Goal: Task Accomplishment & Management: Manage account settings

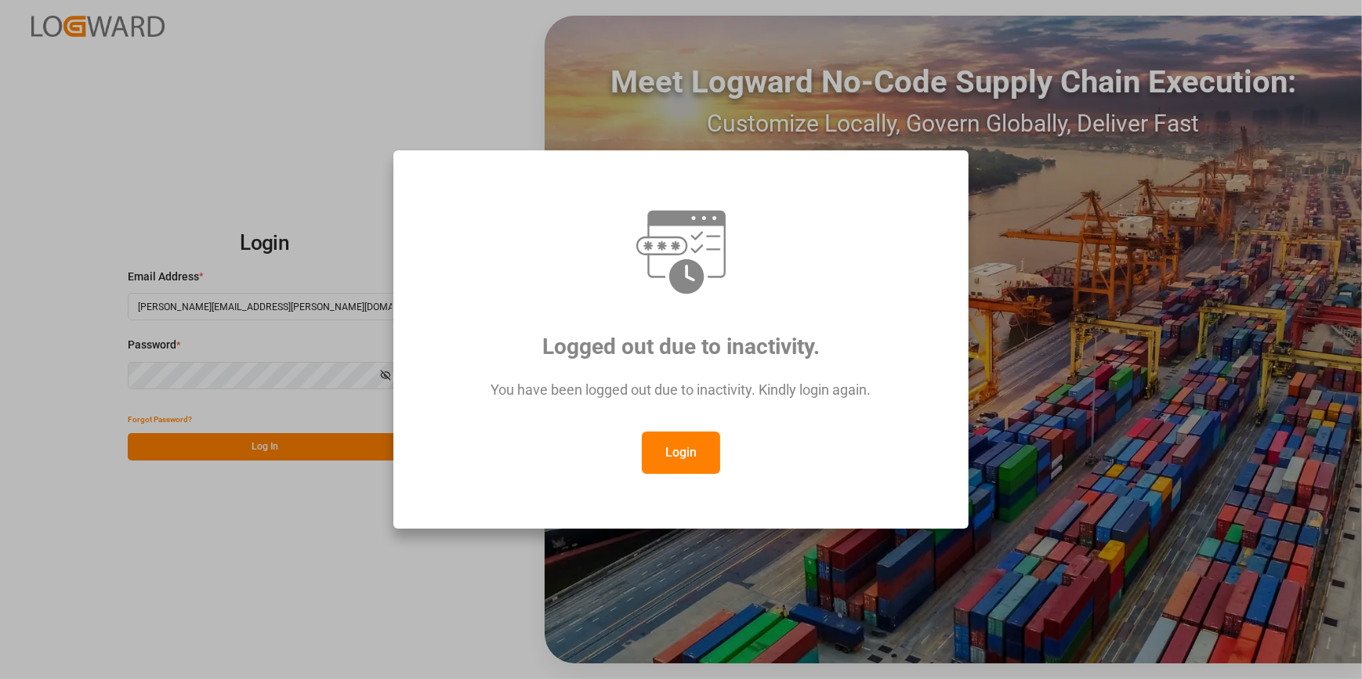
click at [709, 450] on button "Login" at bounding box center [681, 453] width 78 height 42
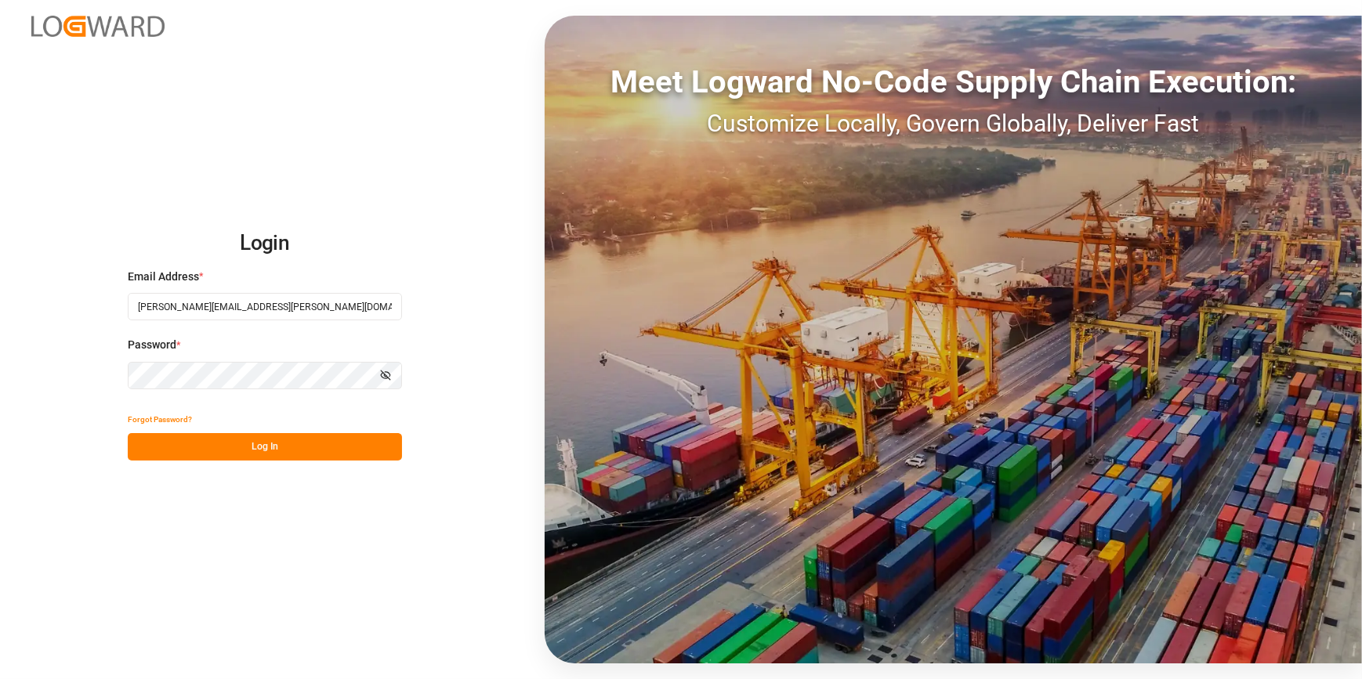
click at [278, 447] on button "Log In" at bounding box center [265, 446] width 274 height 27
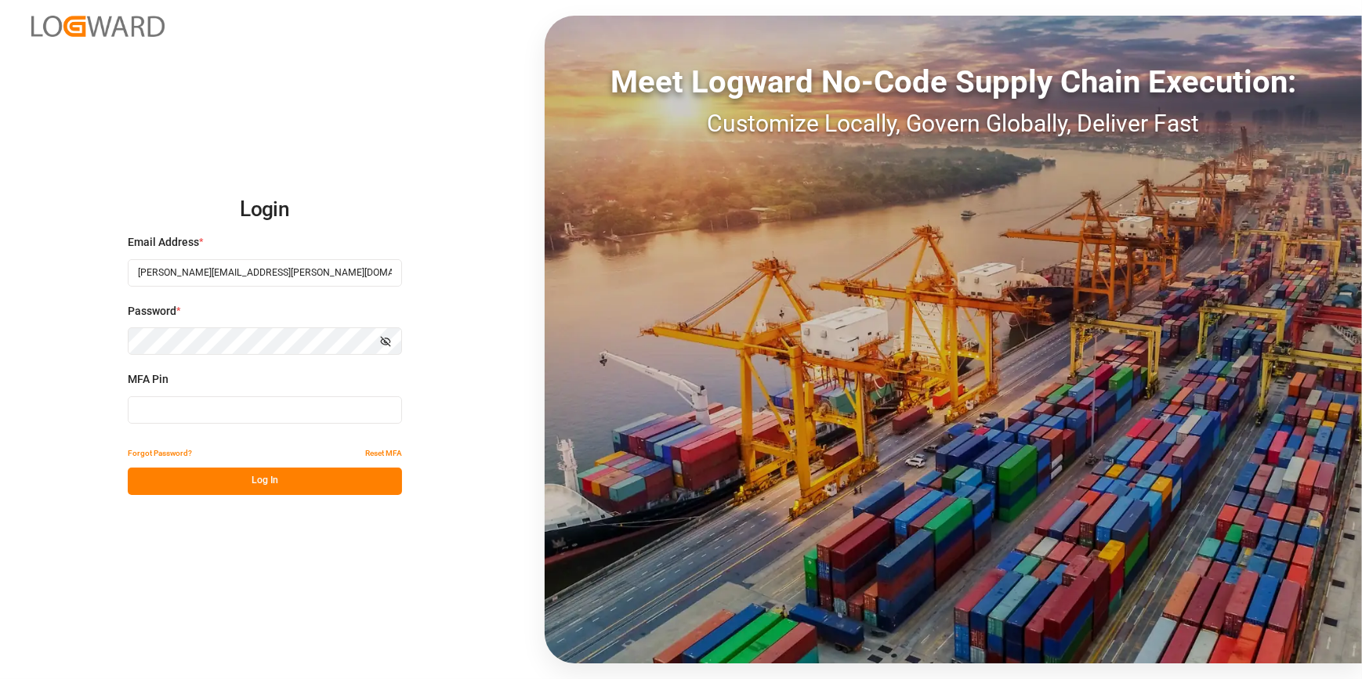
click at [232, 408] on input at bounding box center [265, 409] width 274 height 27
type input "113844"
click at [269, 483] on button "Log In" at bounding box center [265, 481] width 274 height 27
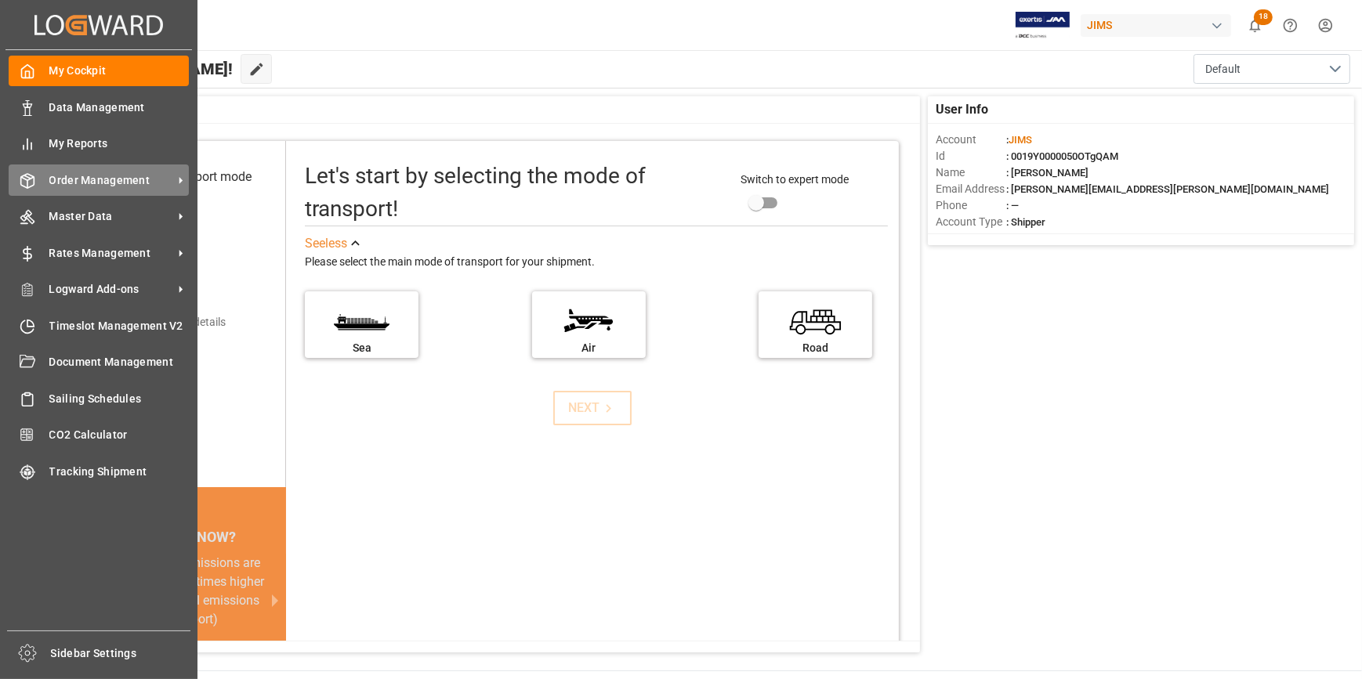
click at [134, 181] on span "Order Management" at bounding box center [111, 180] width 124 height 16
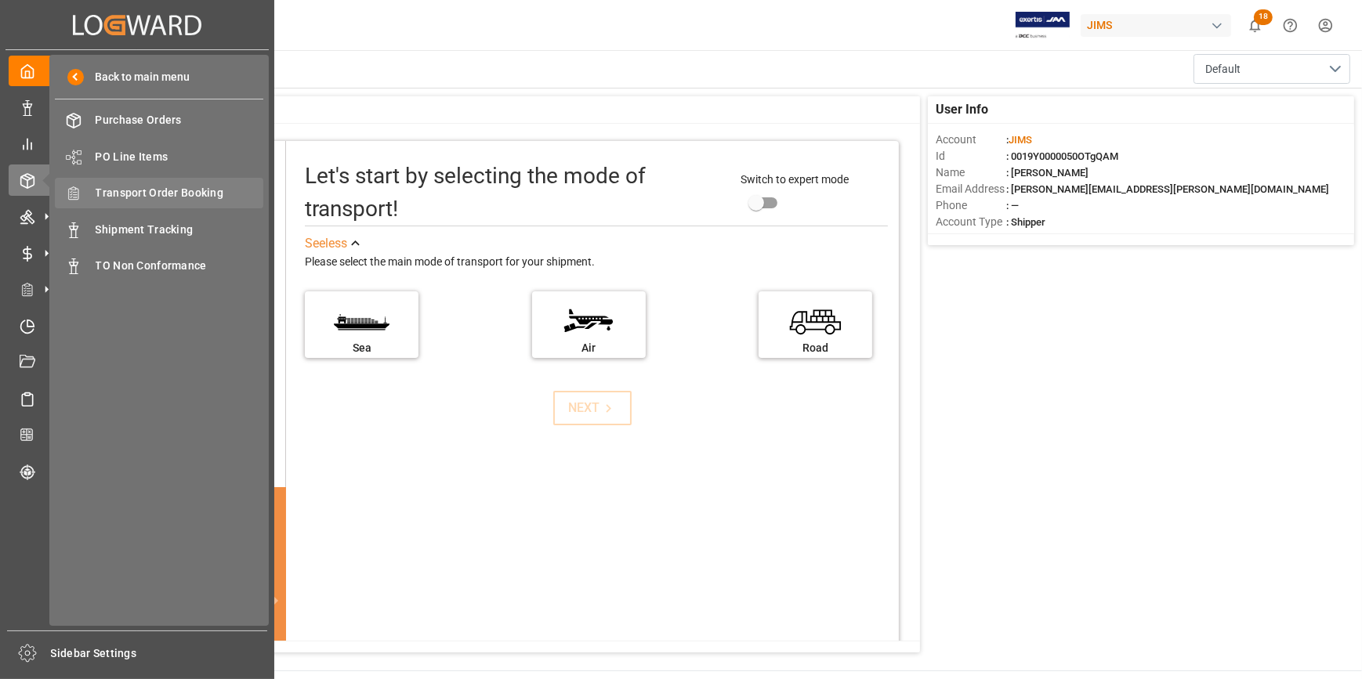
click at [195, 194] on span "Transport Order Booking" at bounding box center [180, 193] width 168 height 16
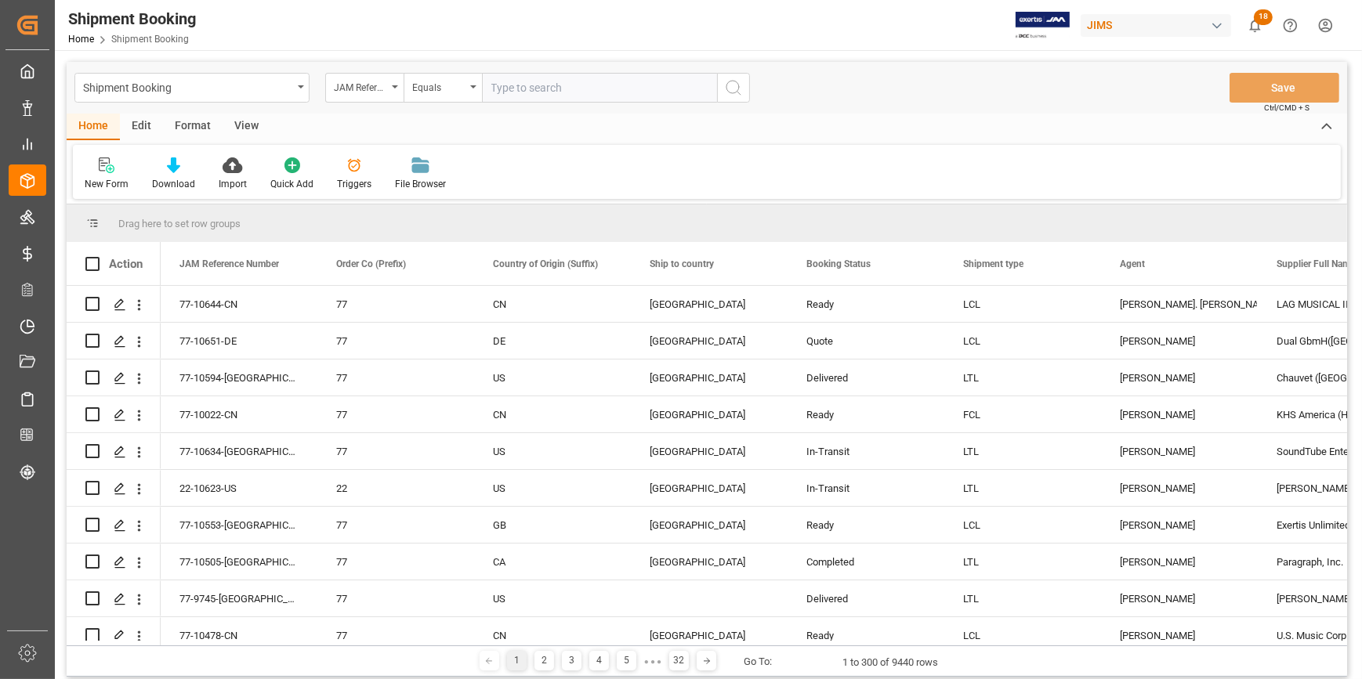
click at [509, 90] on input "text" at bounding box center [599, 88] width 235 height 30
paste input "22-10551-[GEOGRAPHIC_DATA]"
type input "22-10551-[GEOGRAPHIC_DATA]"
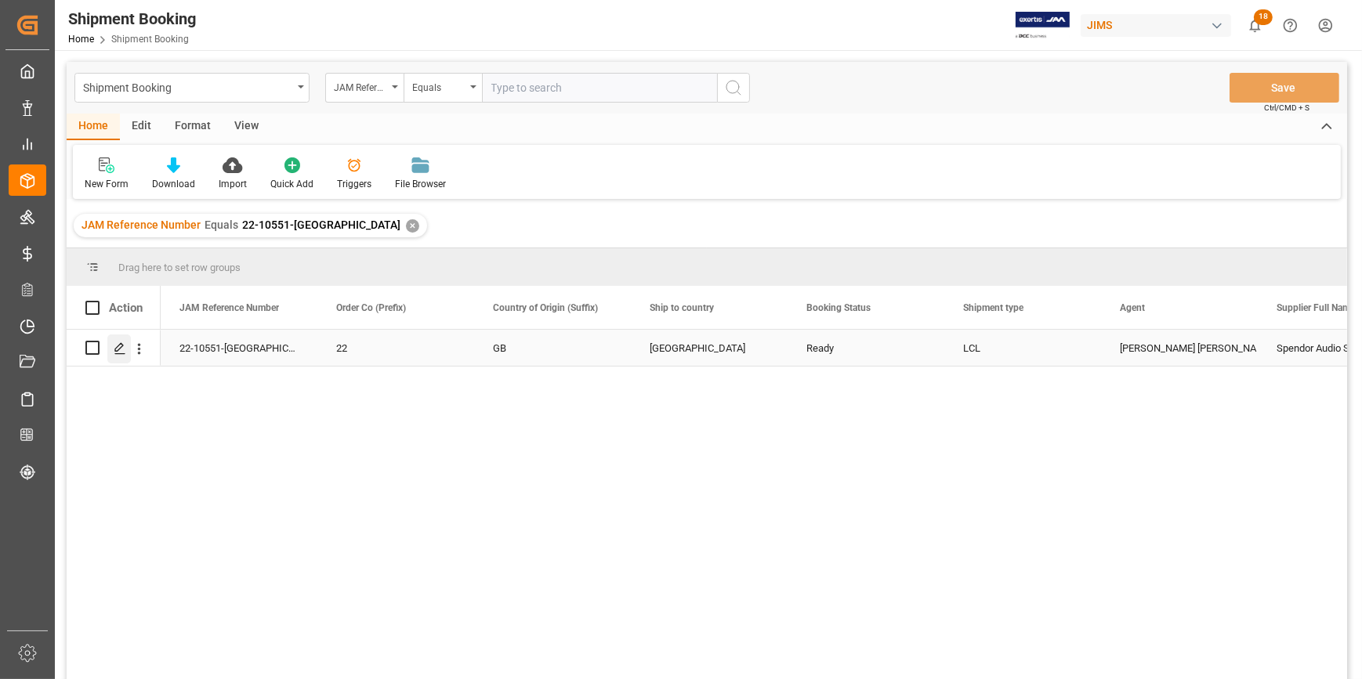
click at [125, 354] on div "Press SPACE to select this row." at bounding box center [119, 349] width 24 height 29
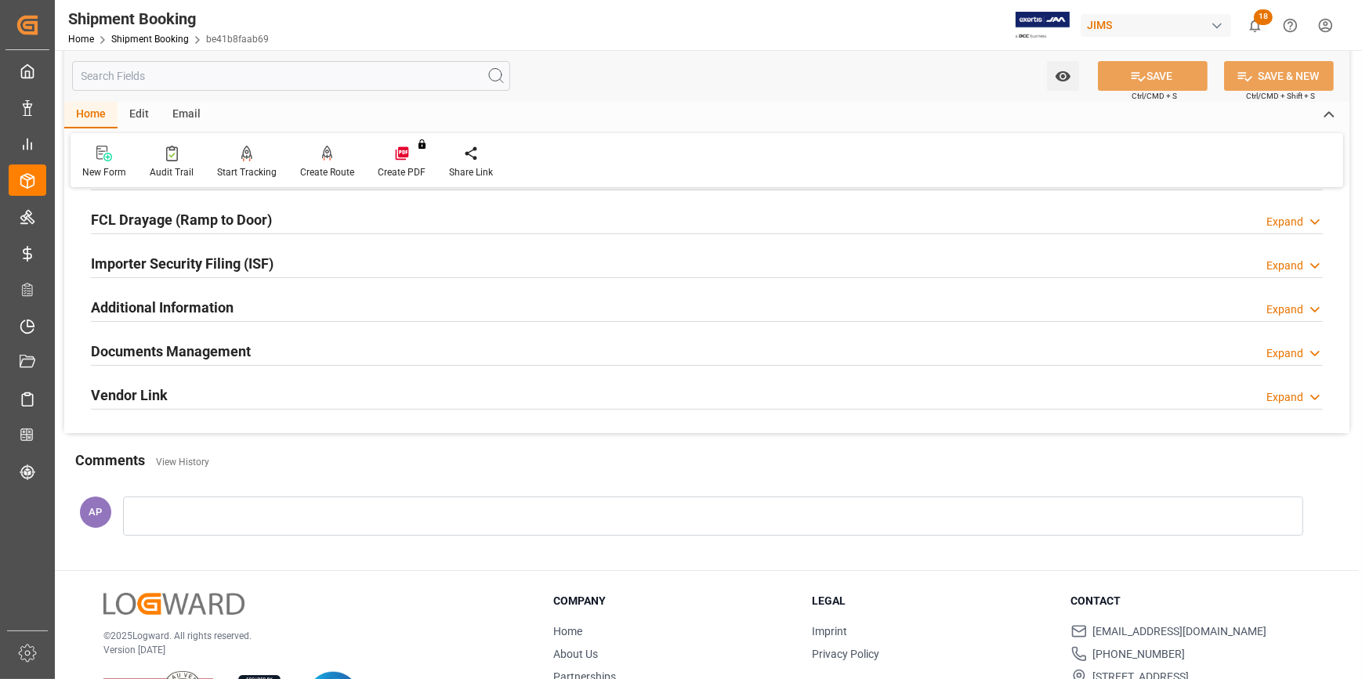
scroll to position [495, 0]
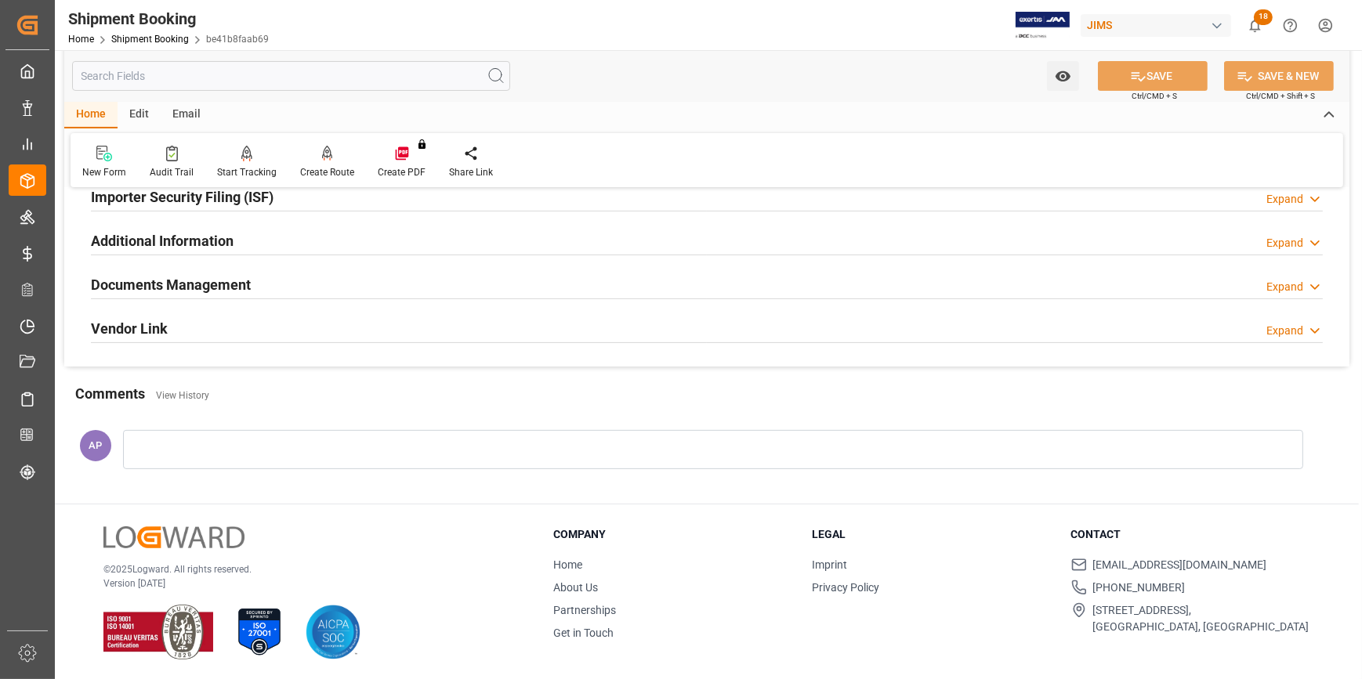
click at [399, 284] on div "Documents Management Expand" at bounding box center [707, 284] width 1232 height 30
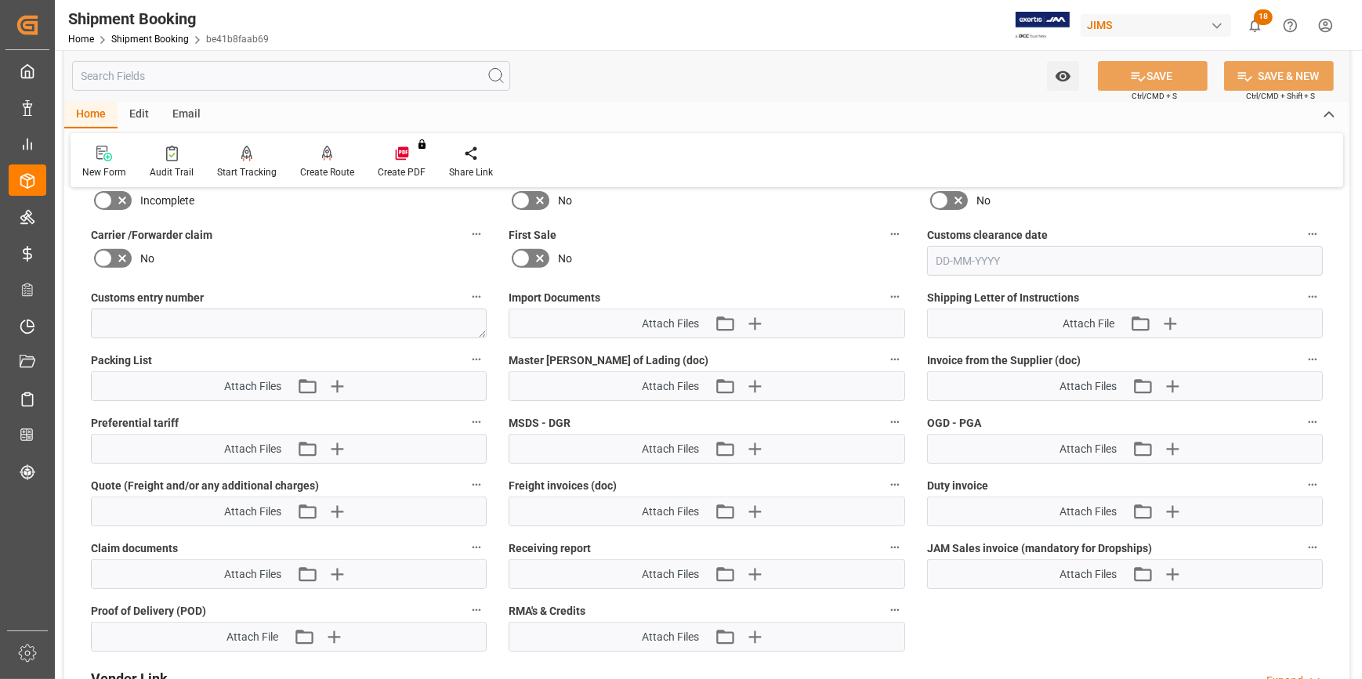
scroll to position [780, 0]
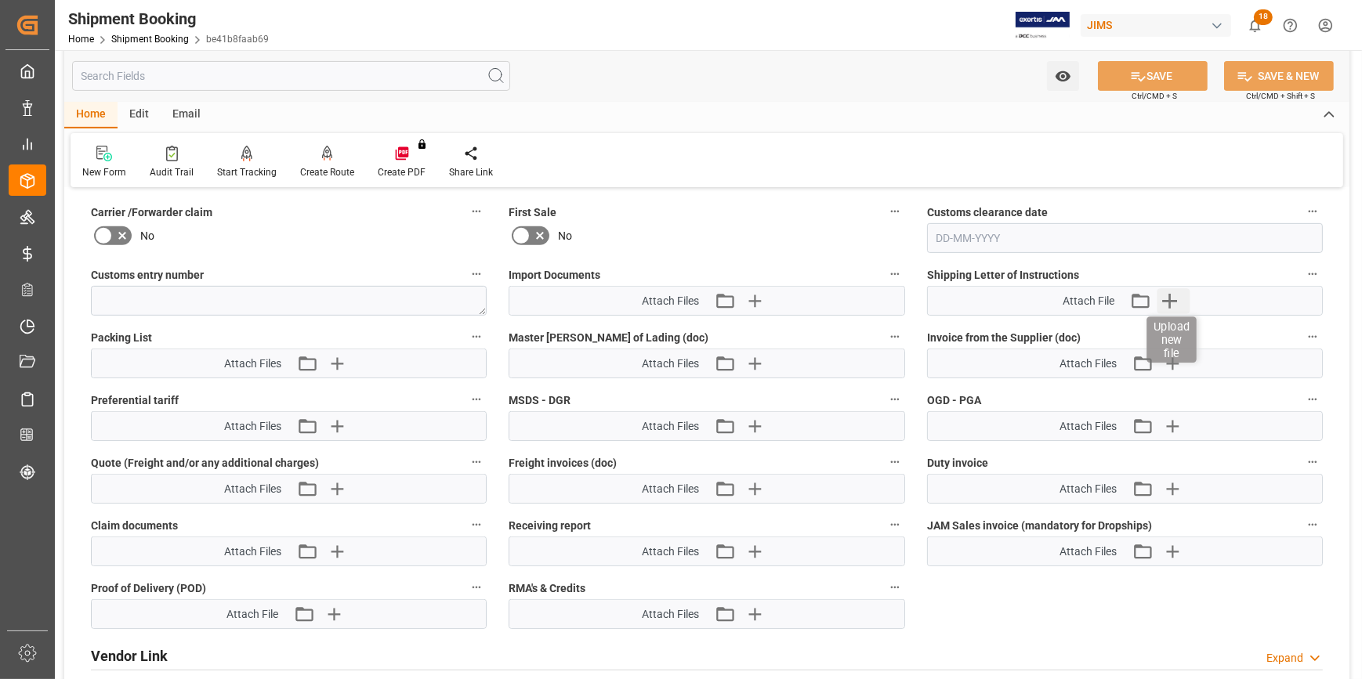
click at [1164, 289] on icon "button" at bounding box center [1168, 300] width 25 height 25
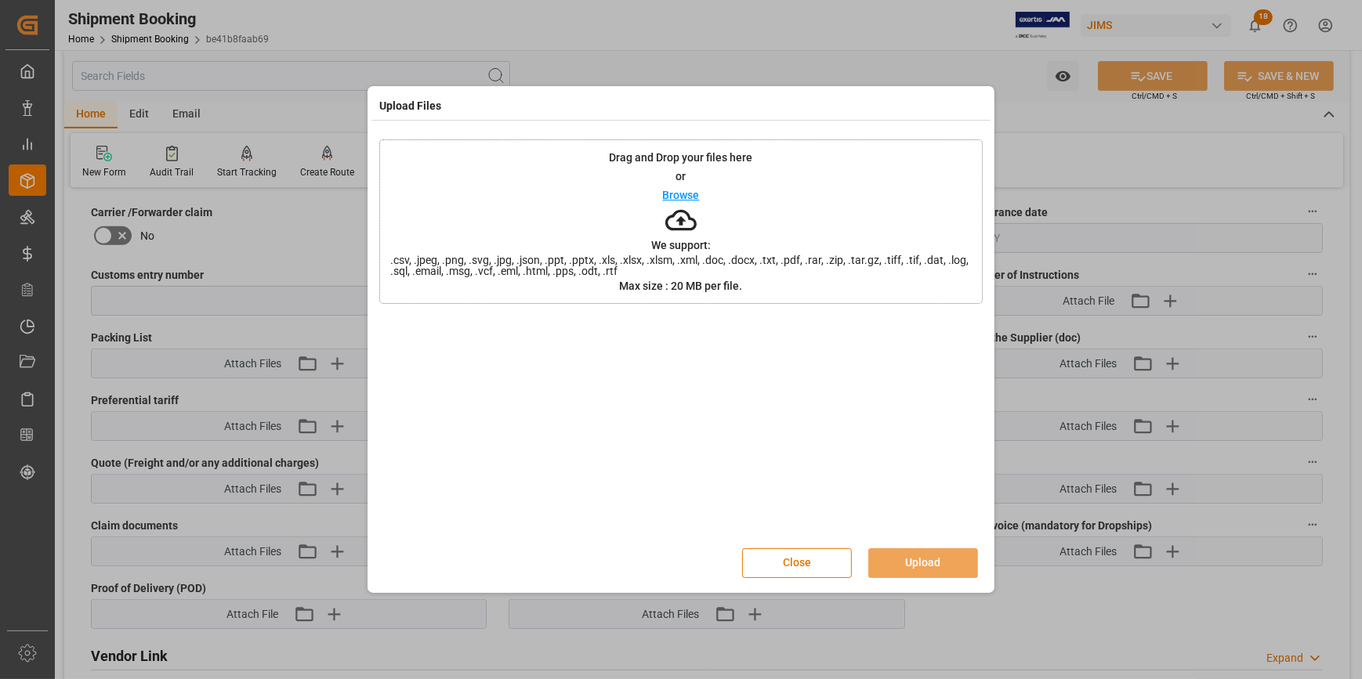
click at [680, 190] on p "Browse" at bounding box center [681, 195] width 37 height 11
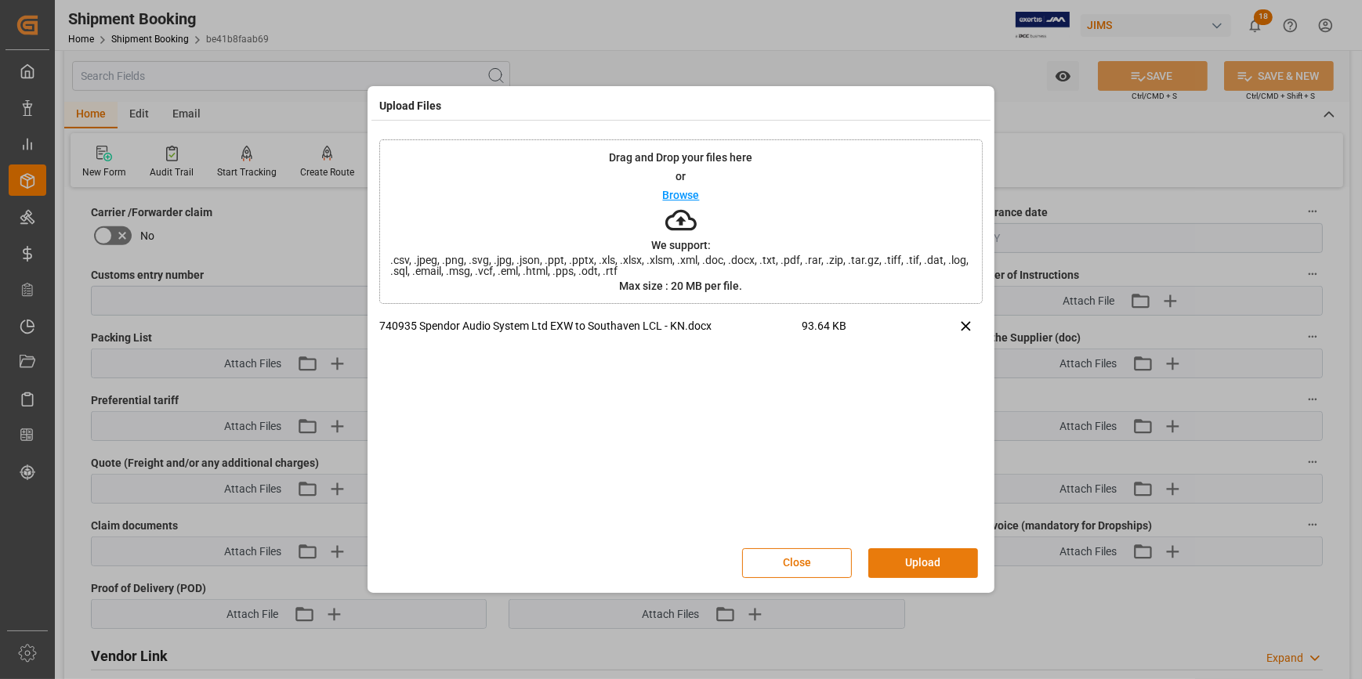
click at [936, 554] on button "Upload" at bounding box center [923, 563] width 110 height 30
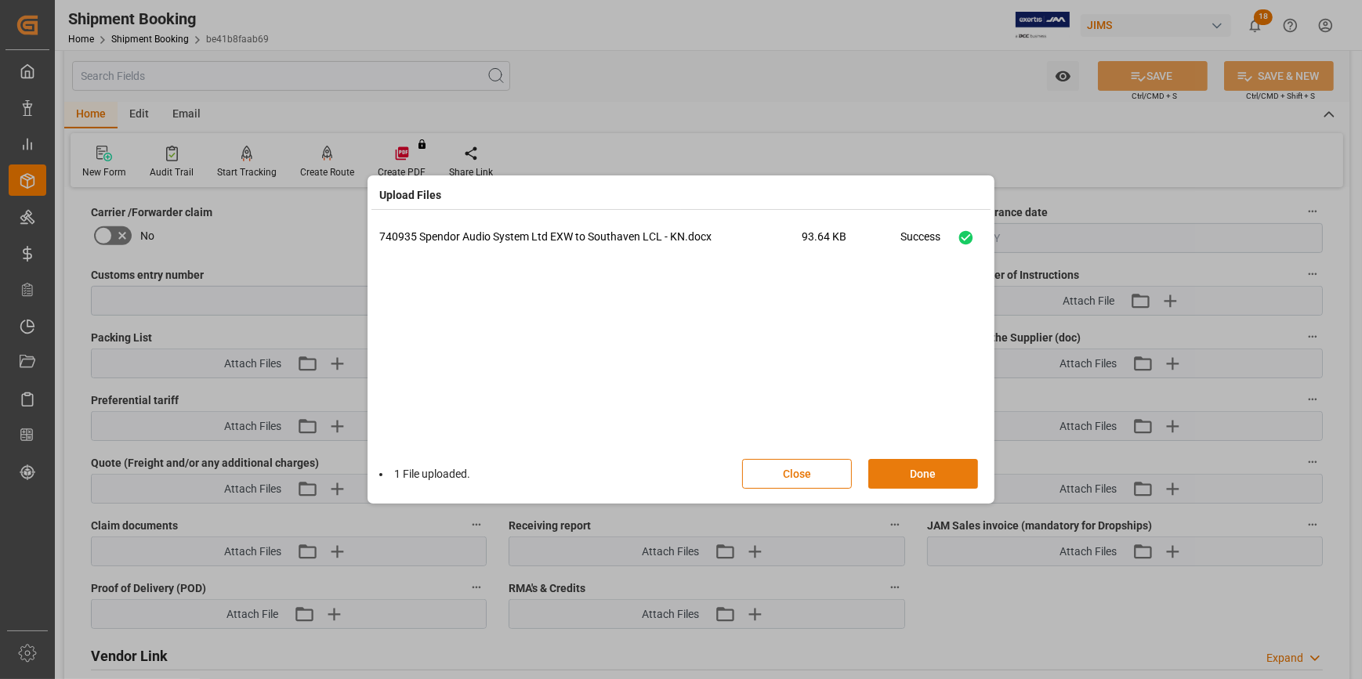
click at [937, 480] on button "Done" at bounding box center [923, 474] width 110 height 30
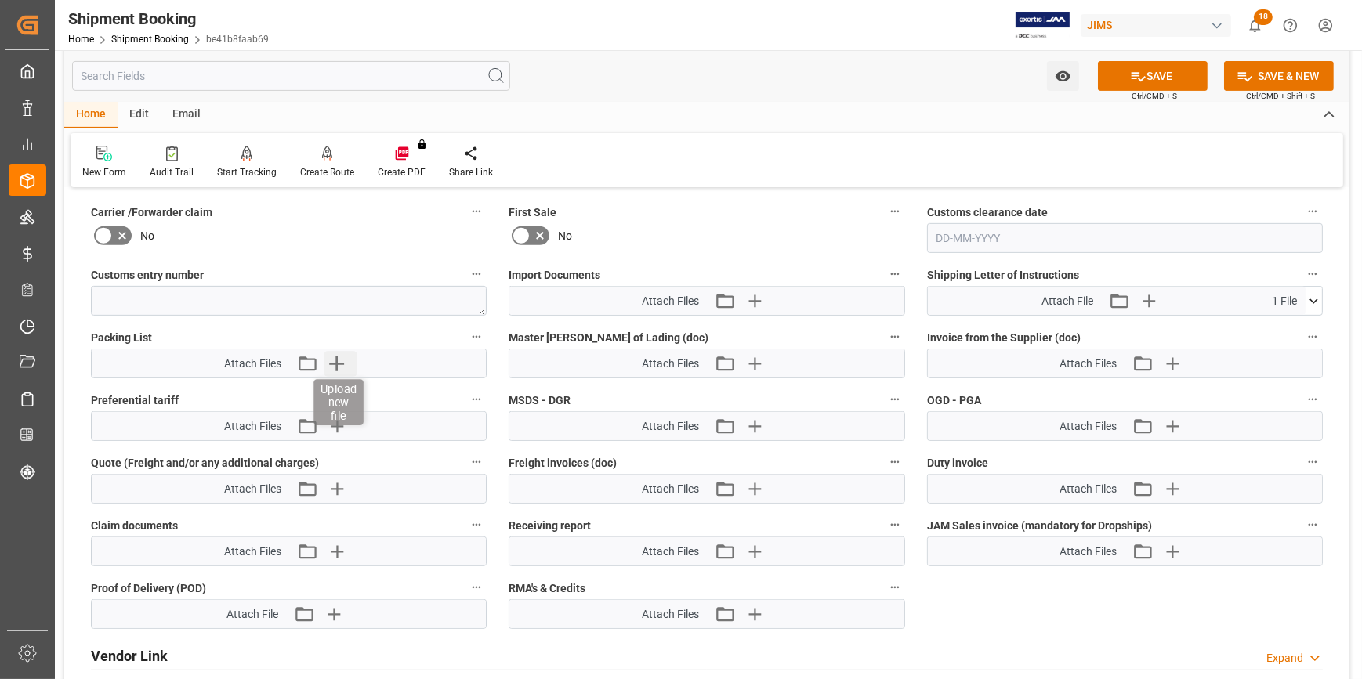
click at [339, 361] on icon "button" at bounding box center [336, 363] width 15 height 15
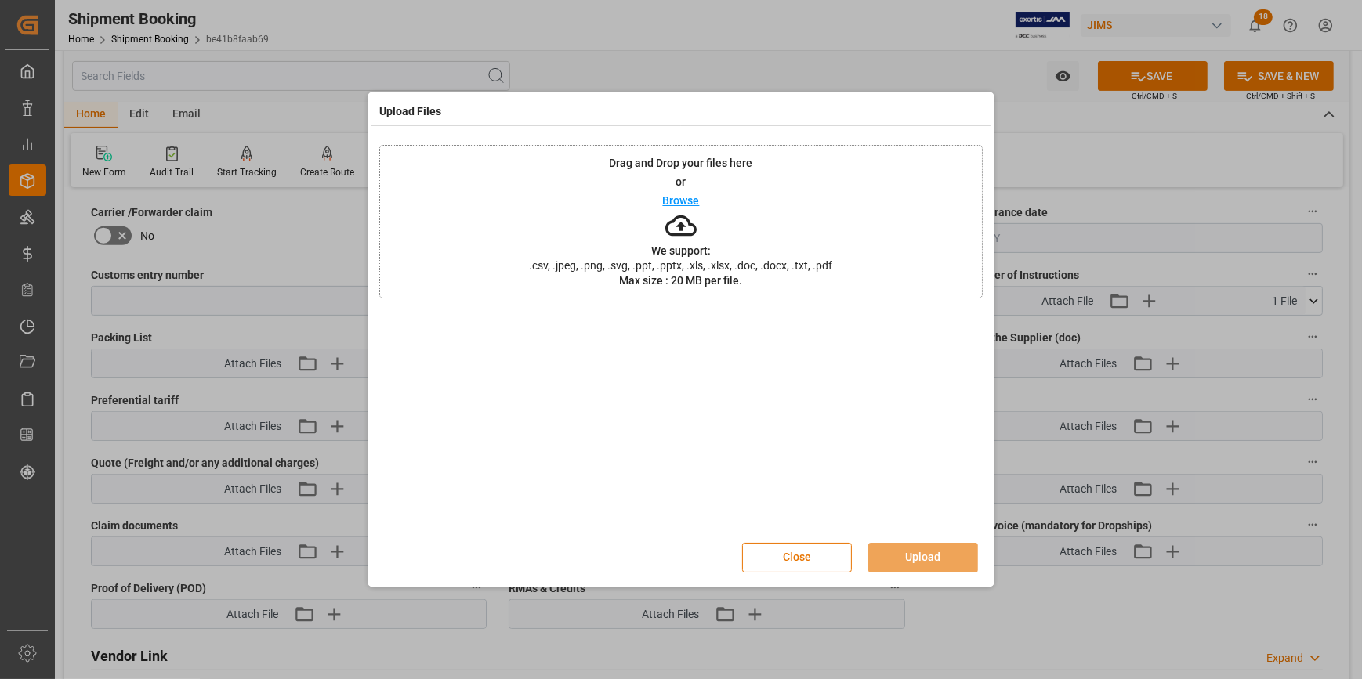
click at [683, 201] on p "Browse" at bounding box center [681, 200] width 37 height 11
click at [808, 552] on button "Close" at bounding box center [797, 558] width 110 height 30
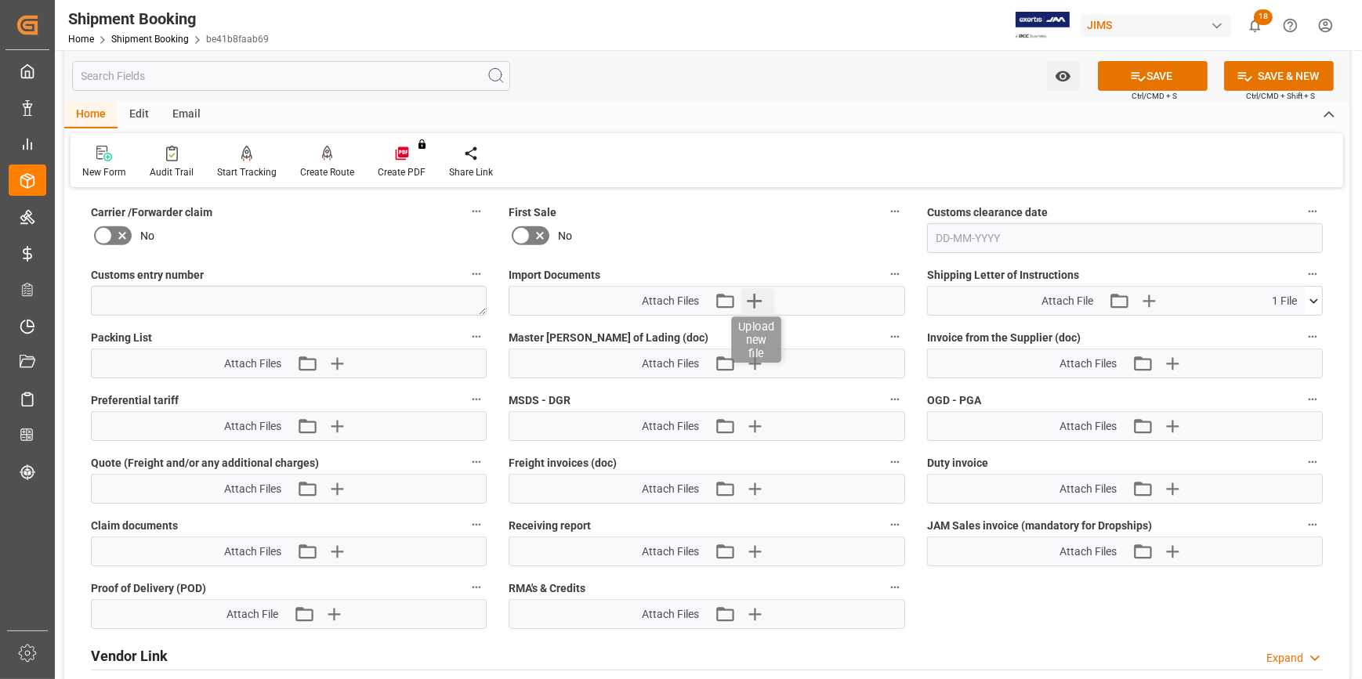
click at [759, 296] on icon "button" at bounding box center [753, 300] width 25 height 25
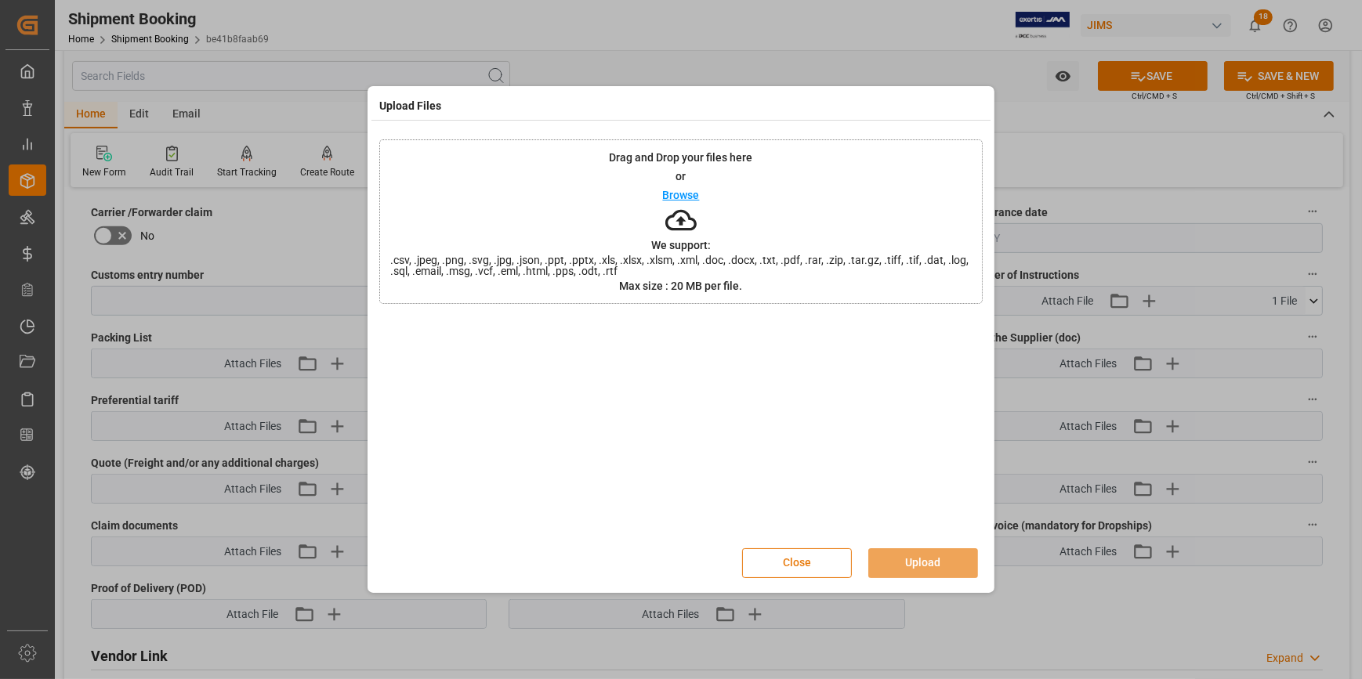
click at [830, 568] on button "Close" at bounding box center [797, 563] width 110 height 30
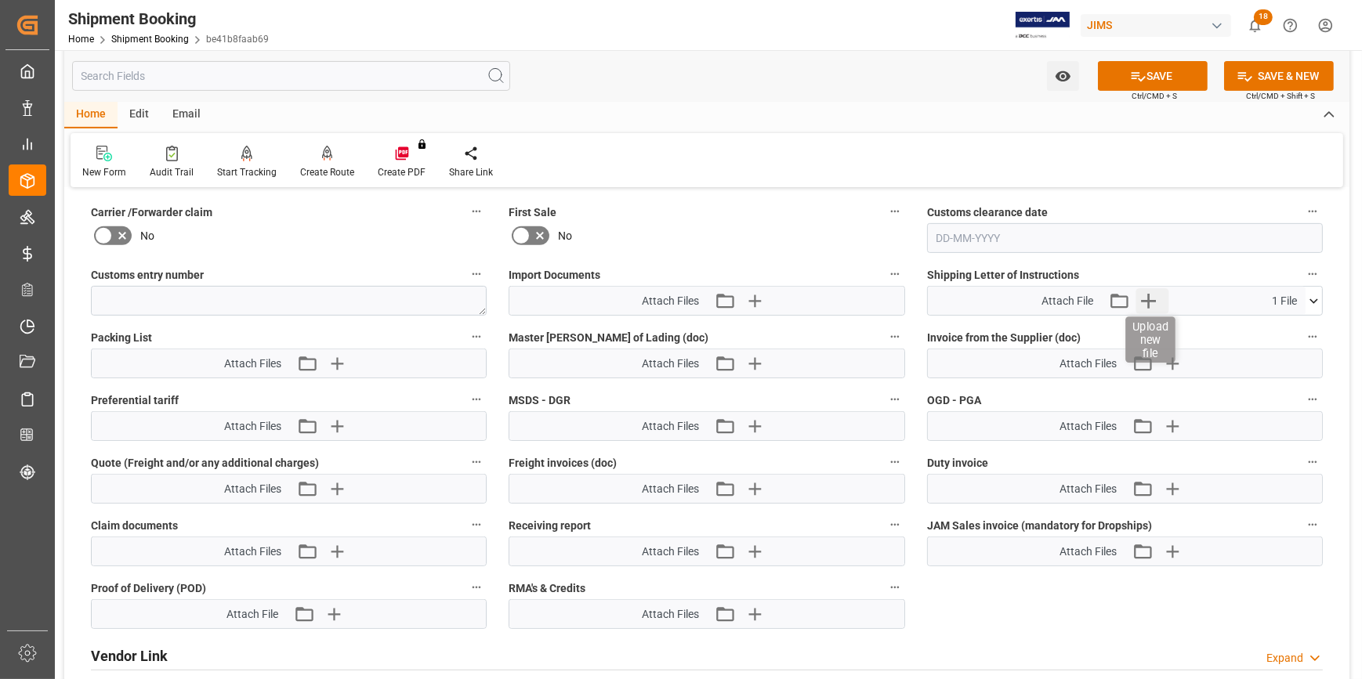
click at [1146, 295] on icon "button" at bounding box center [1148, 300] width 25 height 25
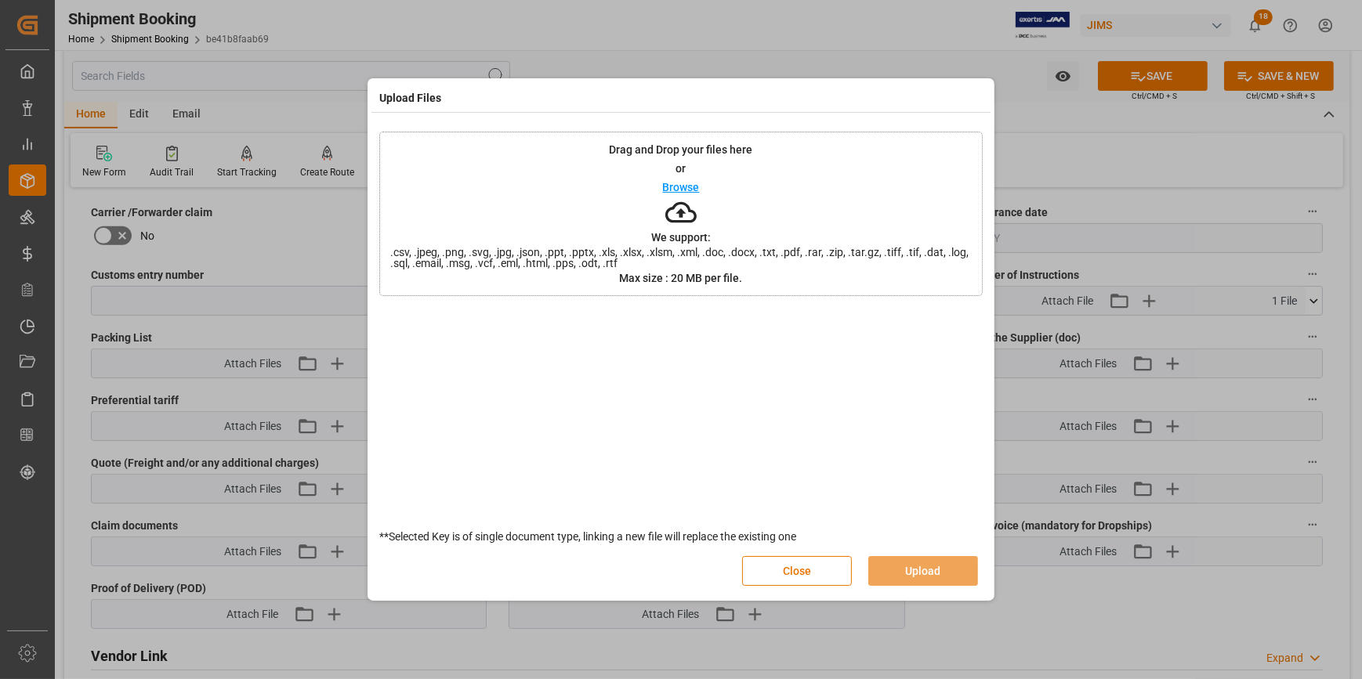
click at [673, 189] on p "Browse" at bounding box center [681, 187] width 37 height 11
click at [932, 568] on button "Upload" at bounding box center [923, 571] width 110 height 30
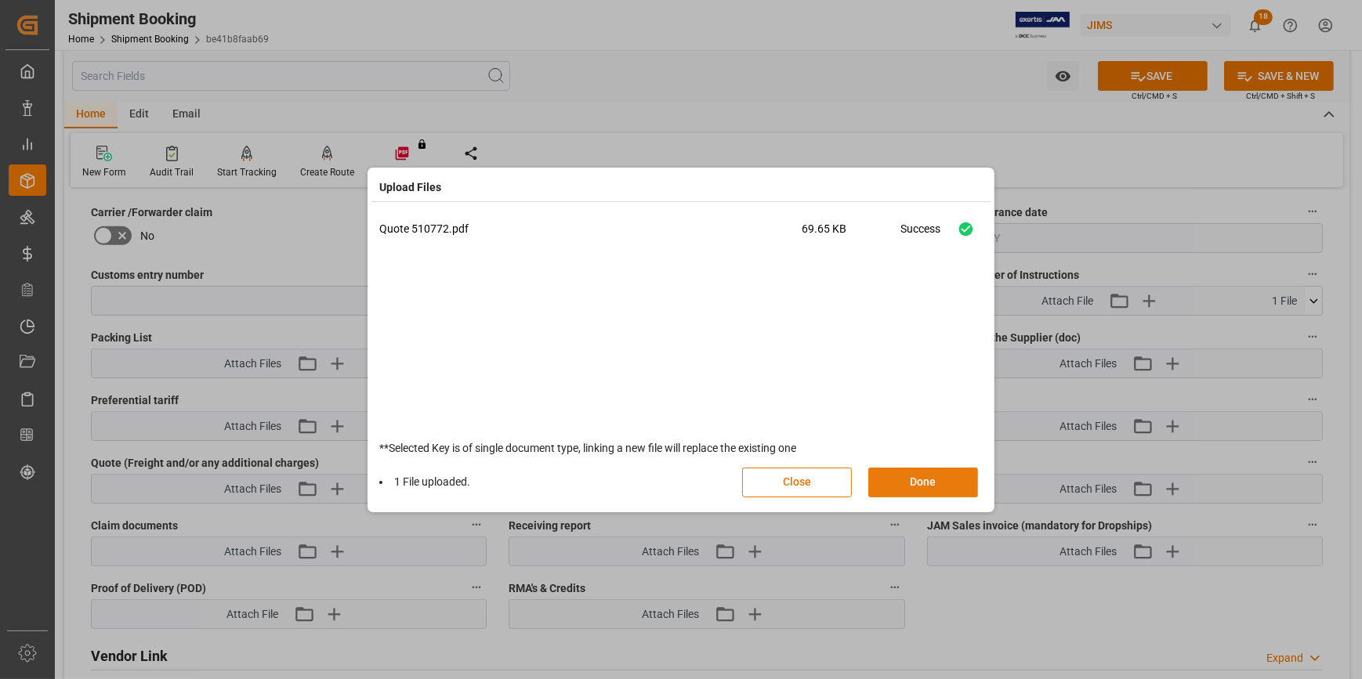
click at [935, 487] on button "Done" at bounding box center [923, 483] width 110 height 30
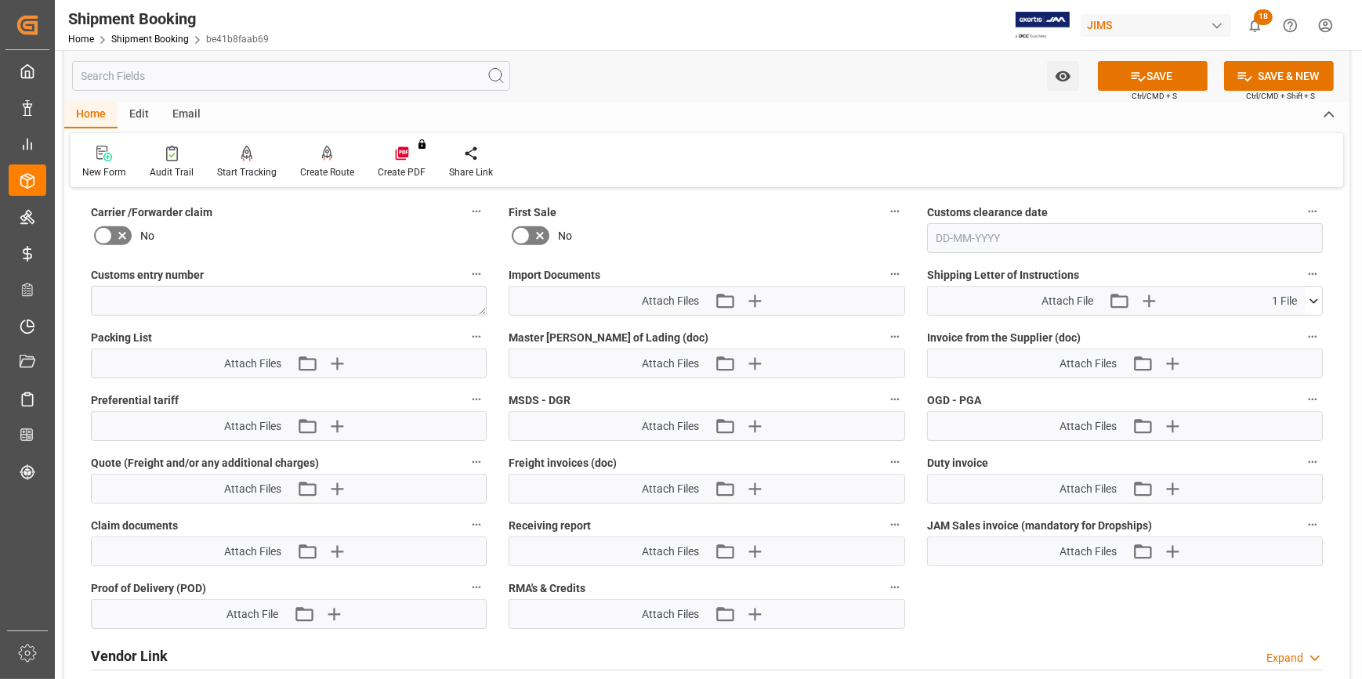
click at [1319, 299] on icon at bounding box center [1313, 301] width 16 height 16
click at [1279, 328] on icon at bounding box center [1272, 330] width 13 height 13
click at [1172, 295] on icon "button" at bounding box center [1168, 300] width 25 height 25
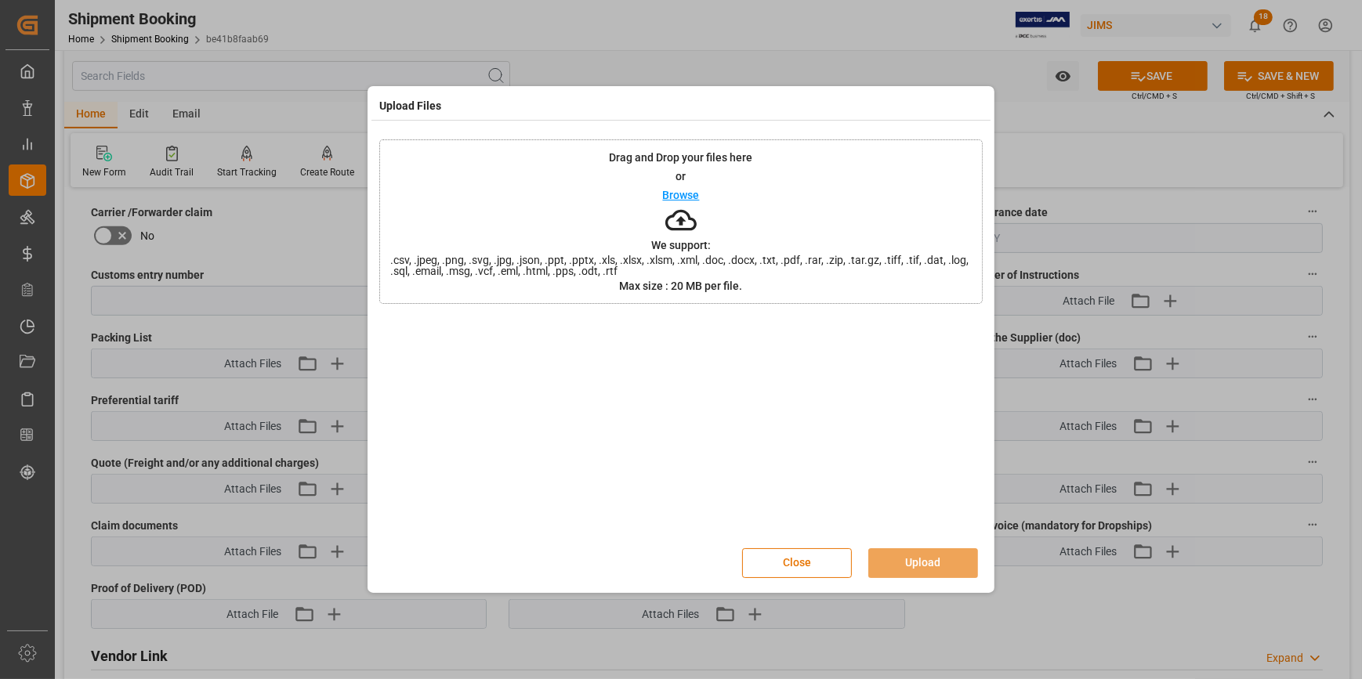
click at [682, 194] on p "Browse" at bounding box center [681, 195] width 37 height 11
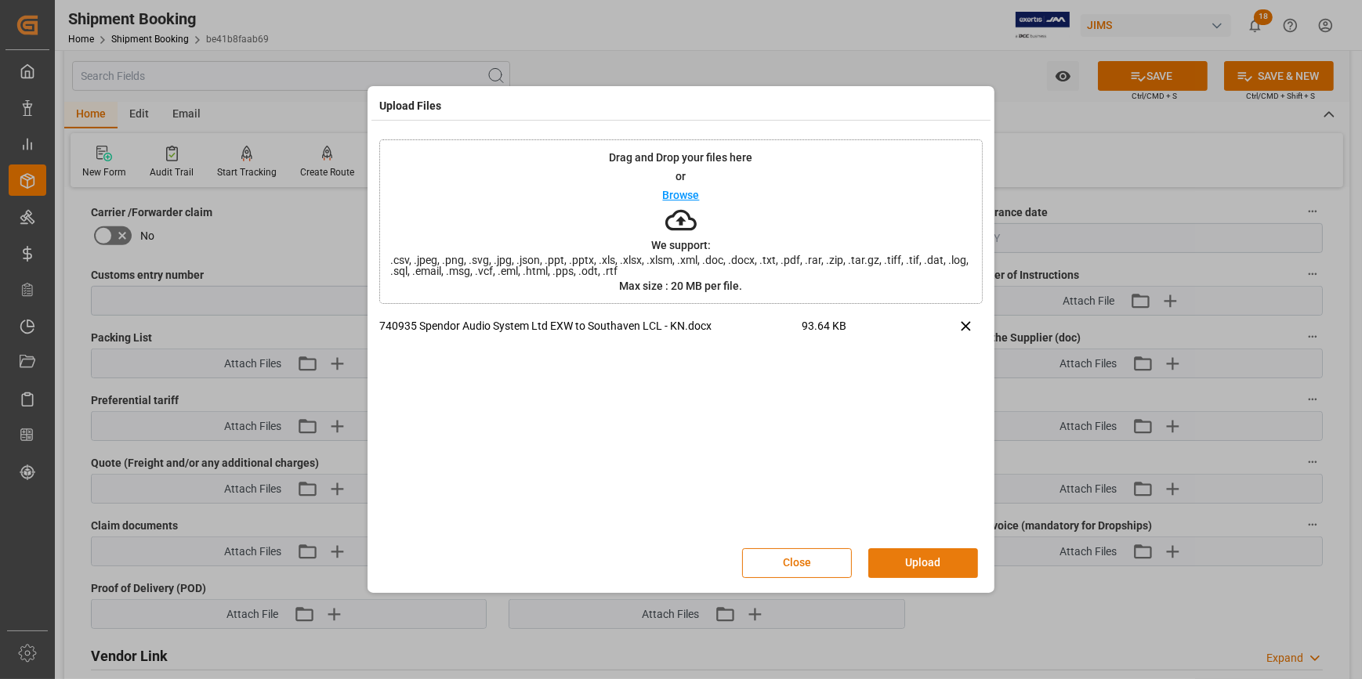
click at [945, 563] on button "Upload" at bounding box center [923, 563] width 110 height 30
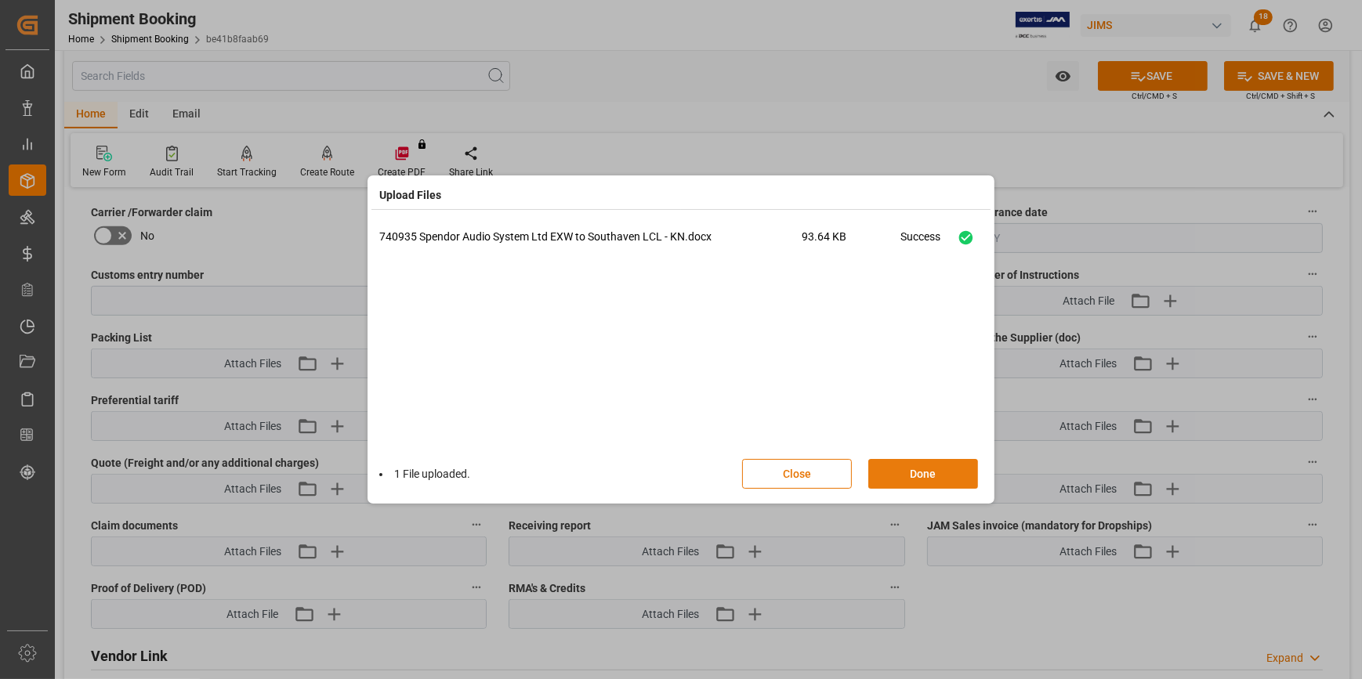
click at [932, 478] on button "Done" at bounding box center [923, 474] width 110 height 30
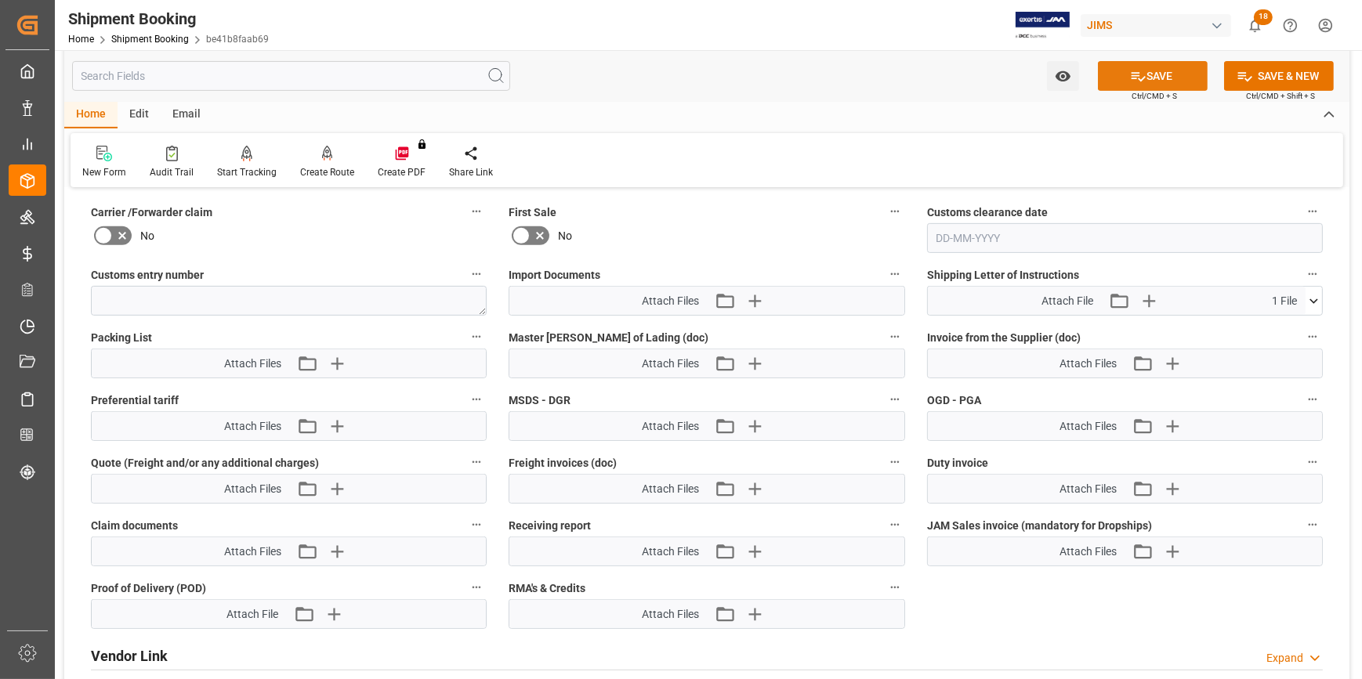
click at [1149, 78] on button "SAVE" at bounding box center [1153, 76] width 110 height 30
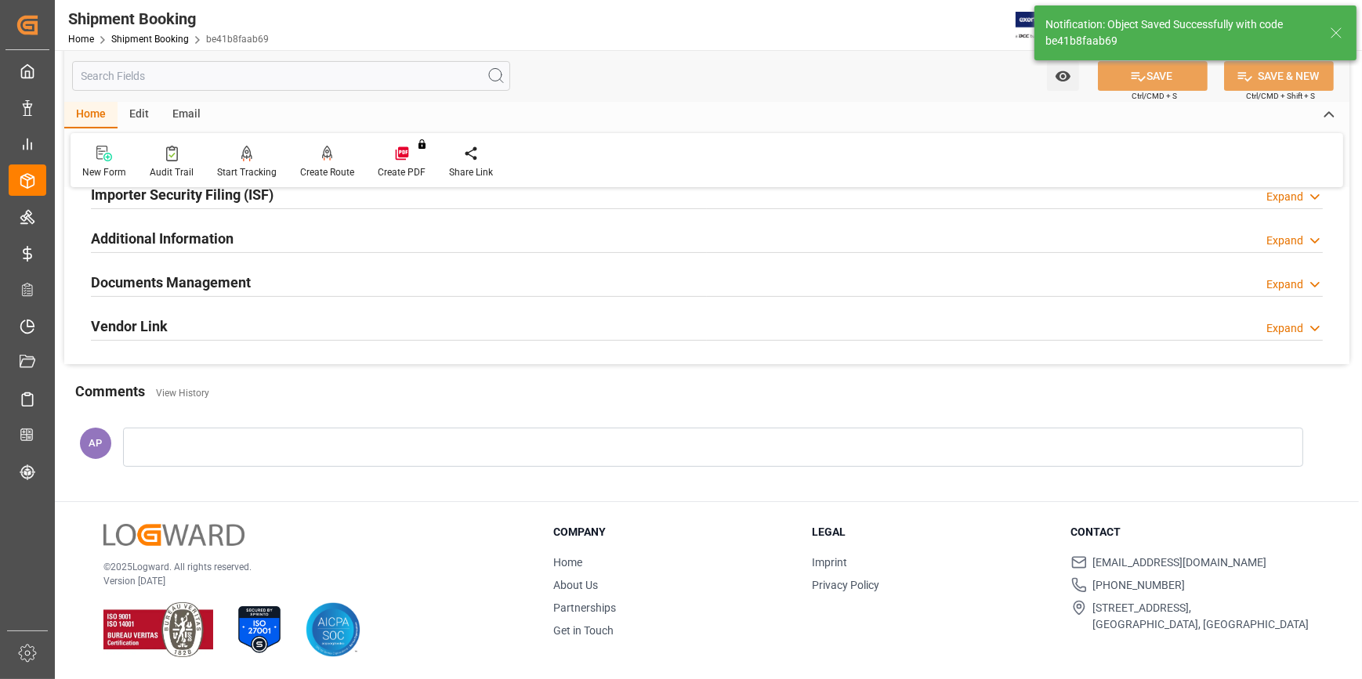
scroll to position [170, 0]
